Goal: Information Seeking & Learning: Learn about a topic

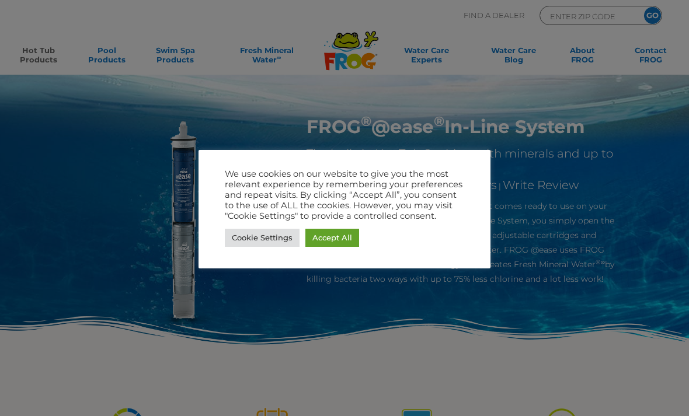
click at [344, 233] on link "Accept All" at bounding box center [332, 238] width 54 height 18
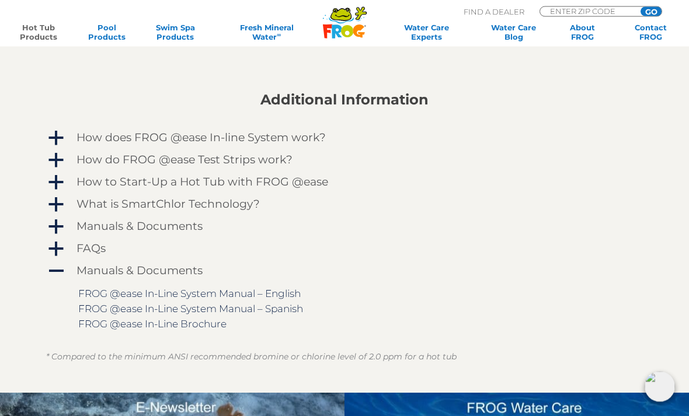
scroll to position [910, 0]
click at [231, 183] on h4 "How to Start-Up a Hot Tub with FROG @ease" at bounding box center [202, 182] width 252 height 13
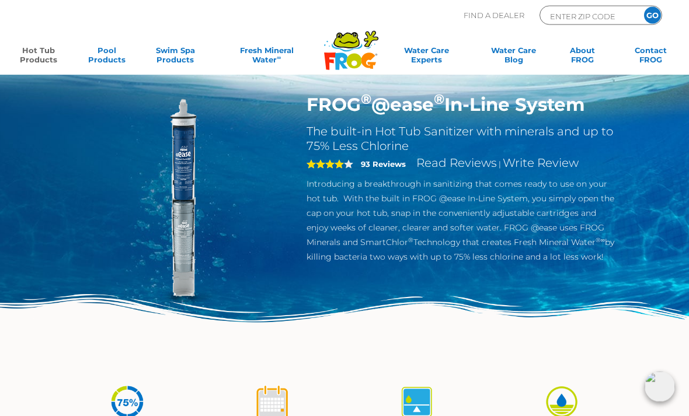
scroll to position [0, 0]
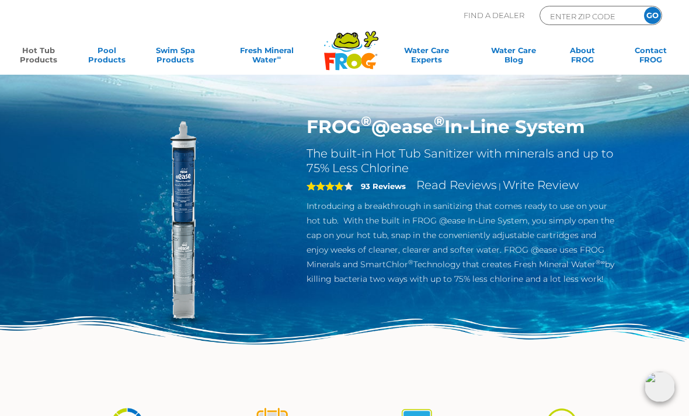
click at [41, 46] on link "Hot Tub Products" at bounding box center [38, 57] width 53 height 23
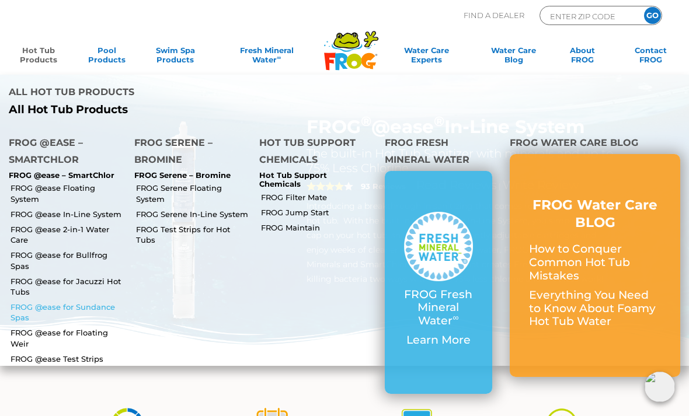
click at [51, 302] on link "FROG @ease for Sundance Spas" at bounding box center [68, 312] width 115 height 21
click at [71, 276] on link "FROG @ease for Jacuzzi Hot Tubs" at bounding box center [68, 286] width 115 height 21
click at [69, 224] on link "FROG @ease 2-in-1 Water Care" at bounding box center [68, 234] width 115 height 21
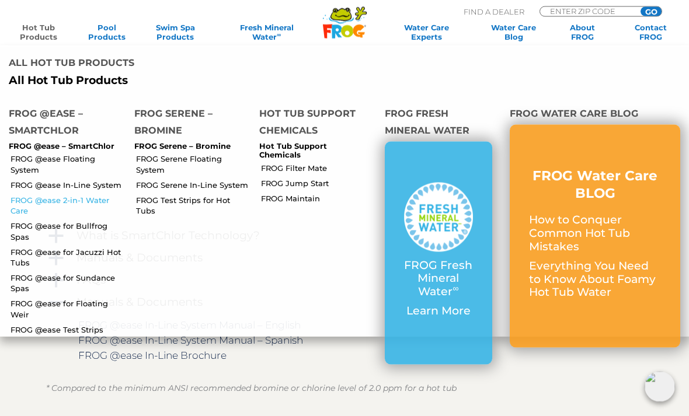
scroll to position [1113, 0]
